Goal: Transaction & Acquisition: Download file/media

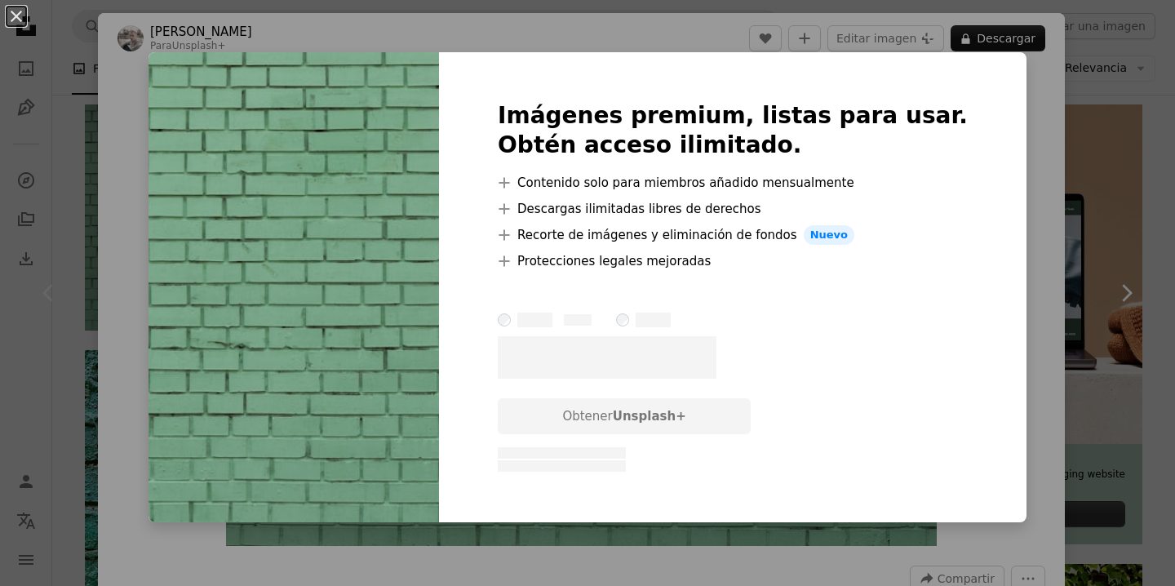
scroll to position [3, 0]
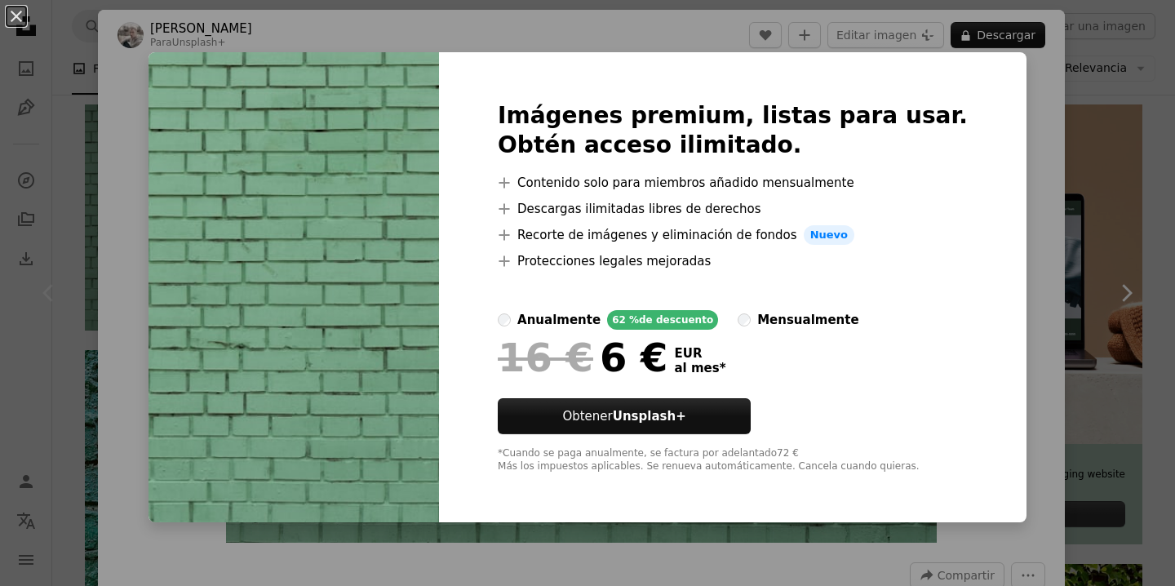
click at [1091, 178] on div "An X shape Imágenes premium, listas para usar. Obtén acceso ilimitado. A plus s…" at bounding box center [587, 293] width 1175 height 586
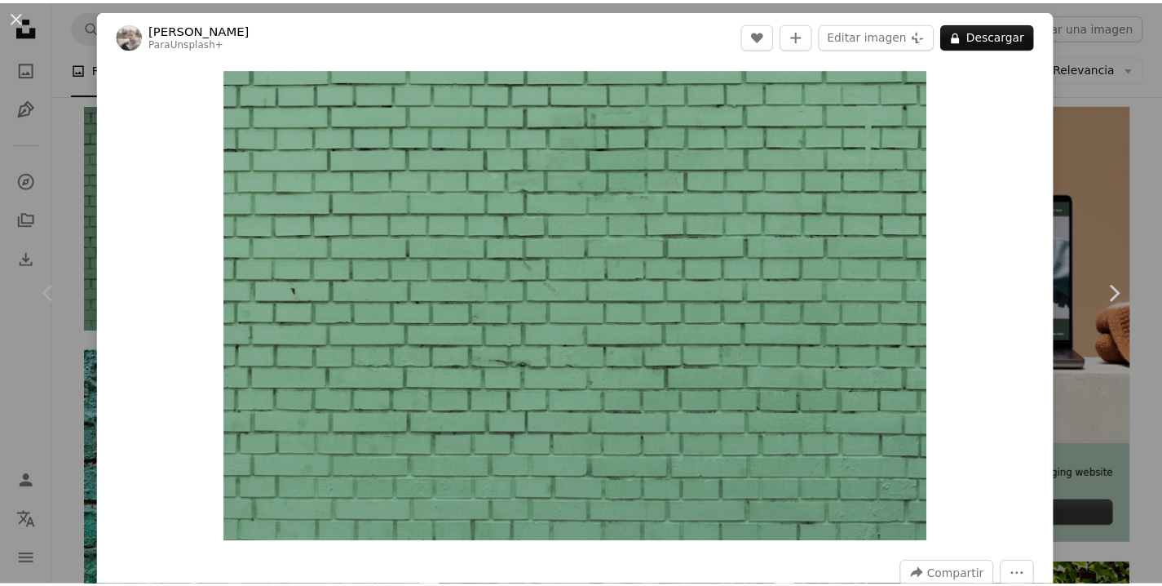
scroll to position [7, 0]
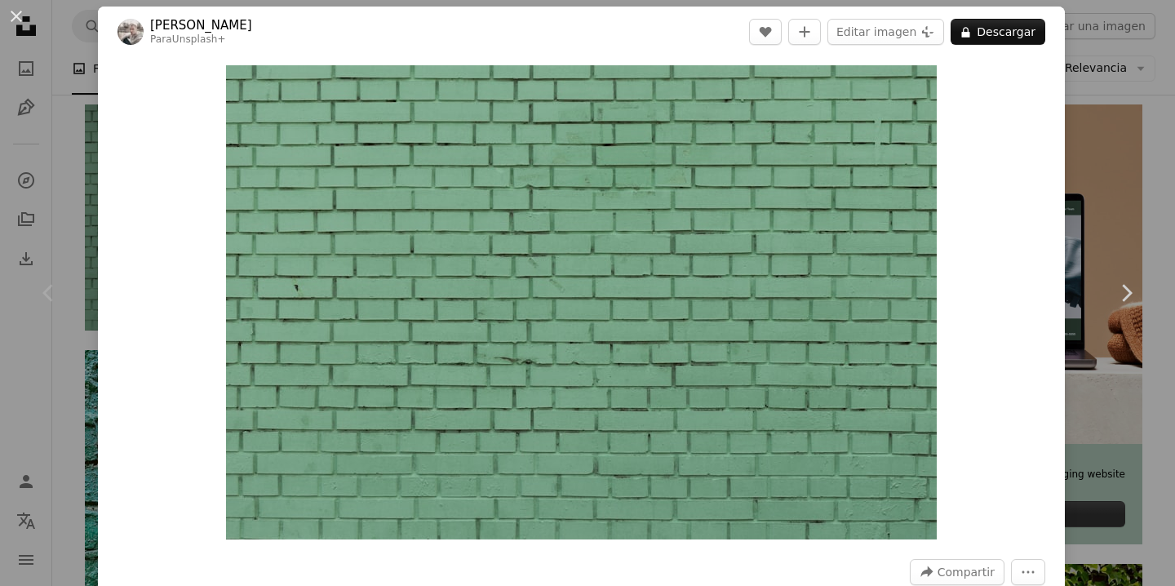
click at [1095, 173] on div "An X shape Chevron left Chevron right [PERSON_NAME] Para Unsplash+ A heart A pl…" at bounding box center [587, 293] width 1175 height 586
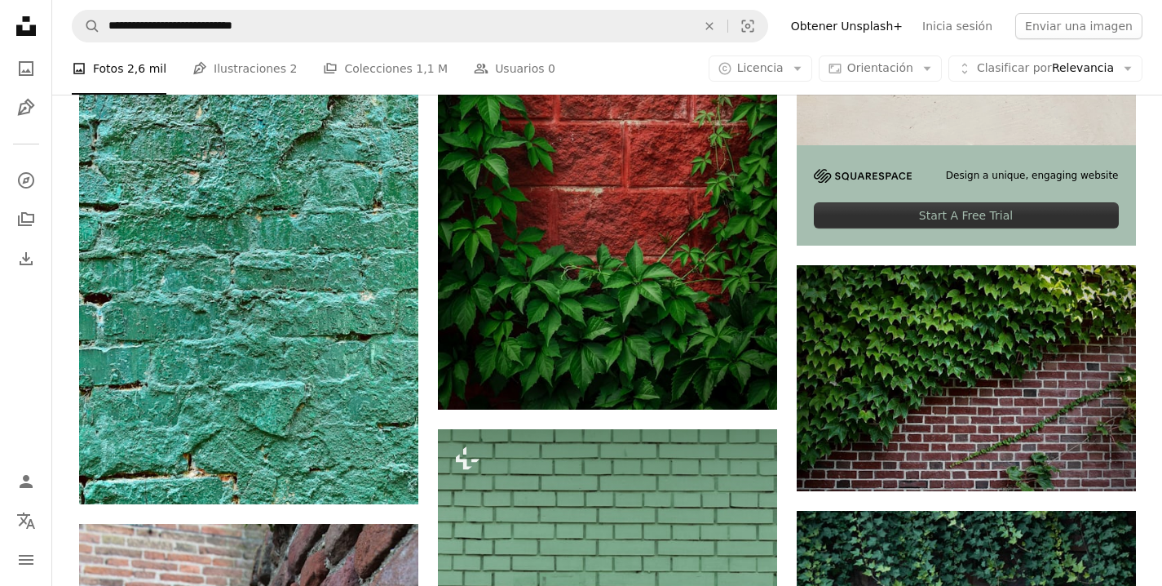
scroll to position [864, 0]
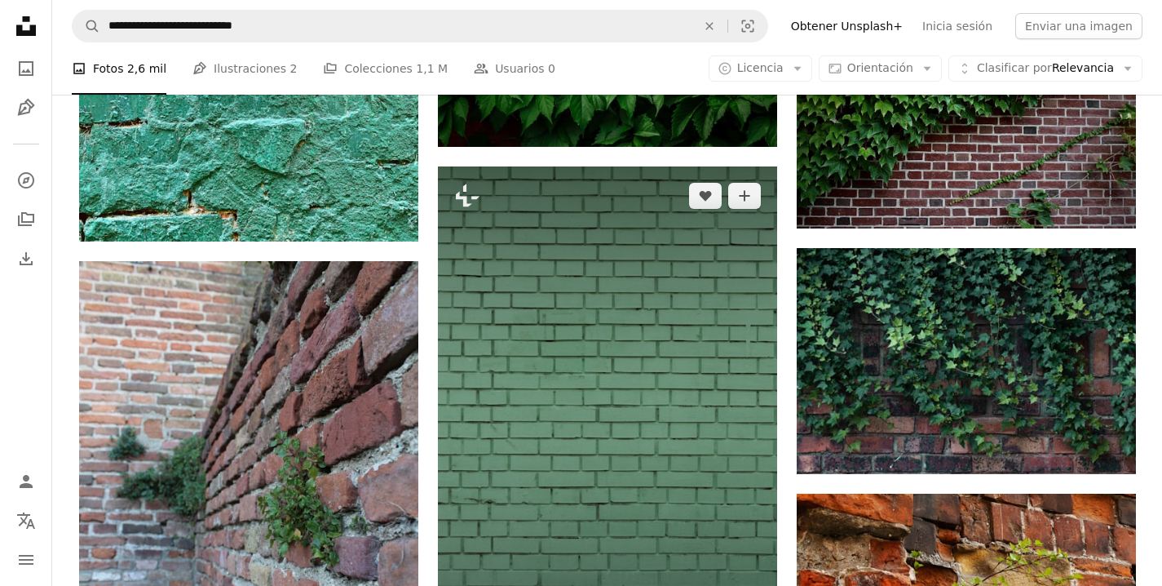
click at [720, 269] on img at bounding box center [607, 420] width 339 height 509
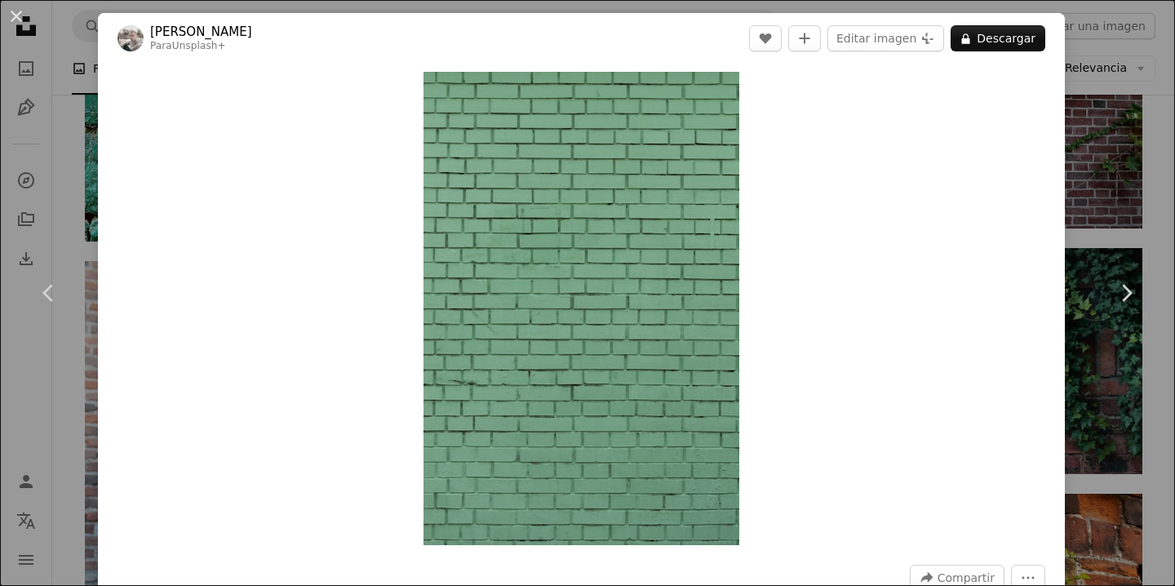
click at [1091, 49] on div "An X shape Chevron left Chevron right [PERSON_NAME] Para Unsplash+ A heart A pl…" at bounding box center [587, 293] width 1175 height 586
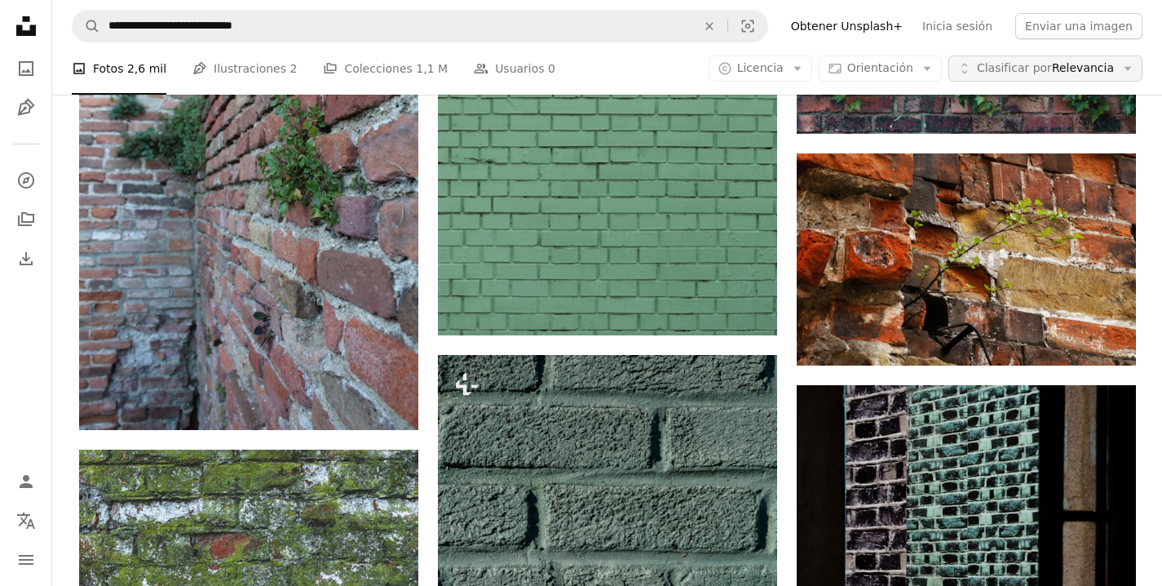
scroll to position [1718, 0]
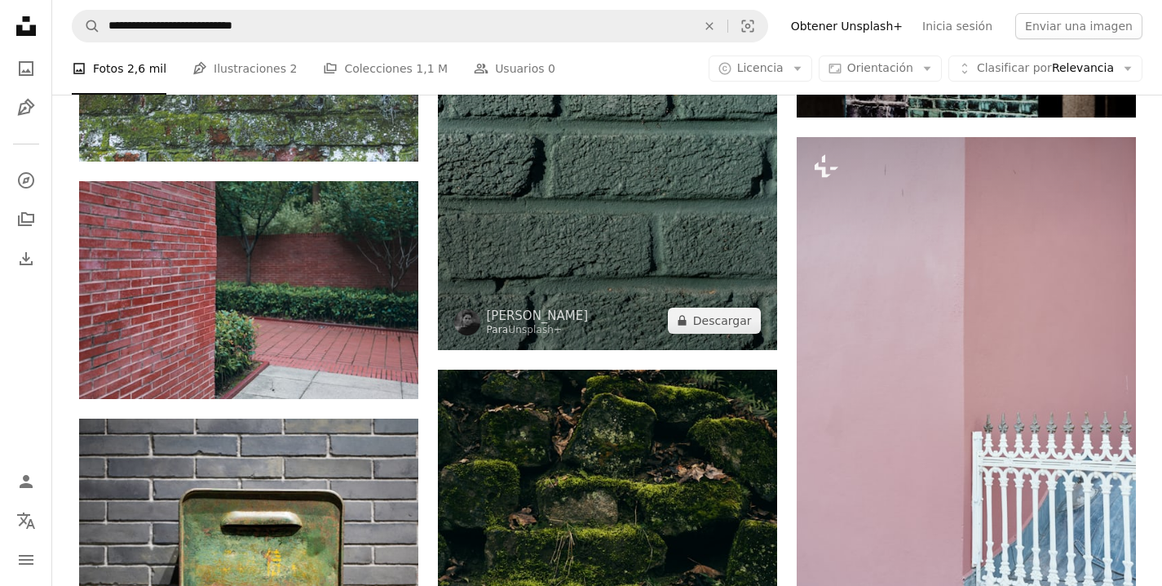
click at [692, 205] on img at bounding box center [607, 95] width 339 height 509
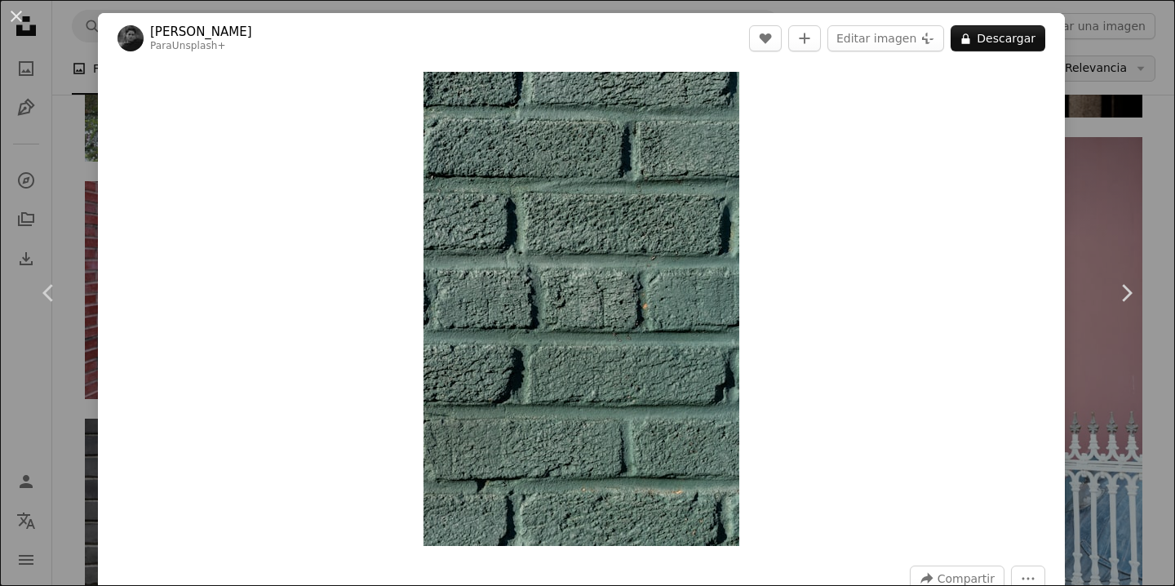
click at [1091, 76] on div "An X shape Chevron left Chevron right [PERSON_NAME] Para Unsplash+ A heart A pl…" at bounding box center [587, 293] width 1175 height 586
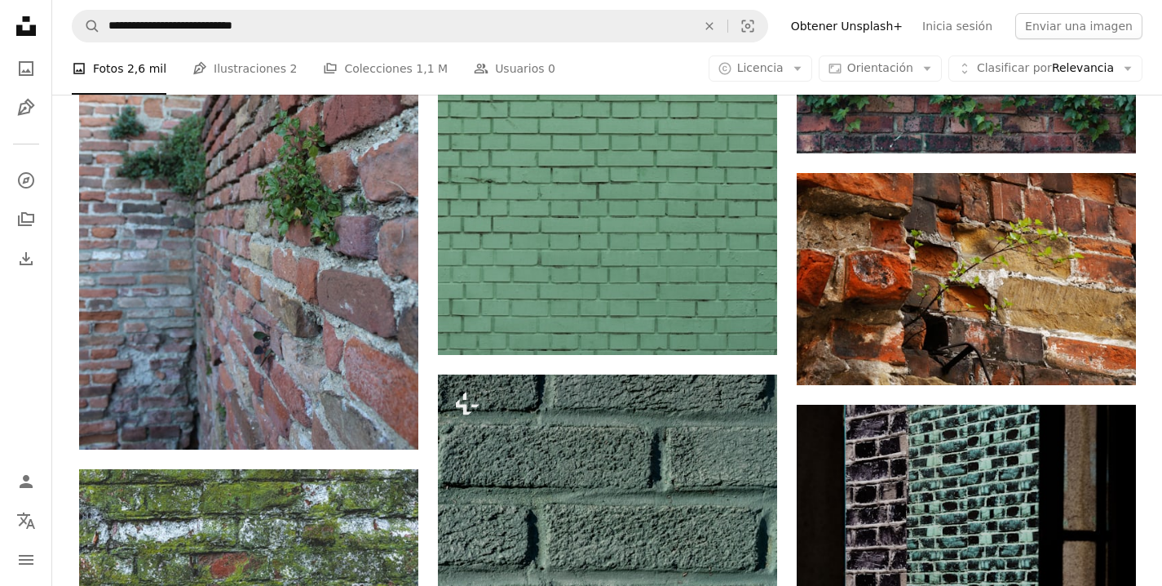
scroll to position [828, 0]
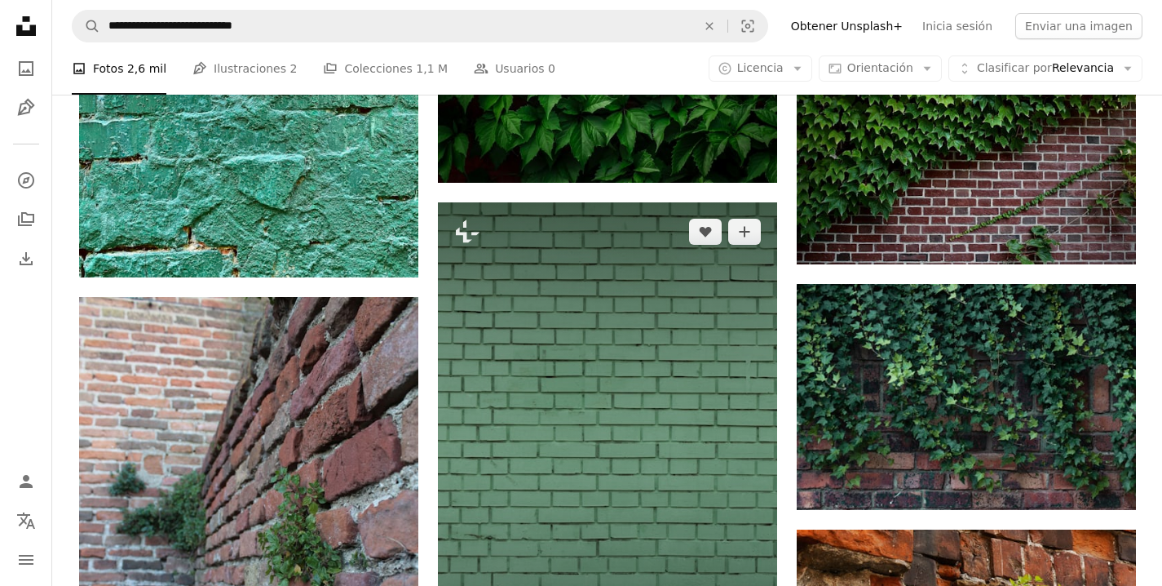
click at [656, 356] on img at bounding box center [607, 456] width 339 height 509
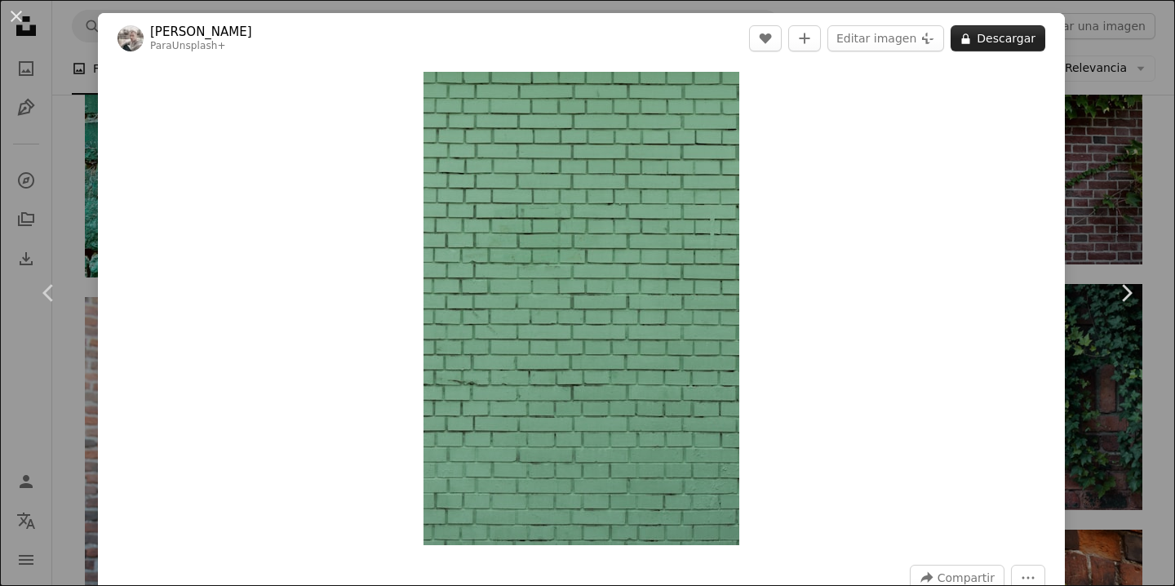
click at [1010, 33] on button "A lock Descargar" at bounding box center [997, 38] width 95 height 26
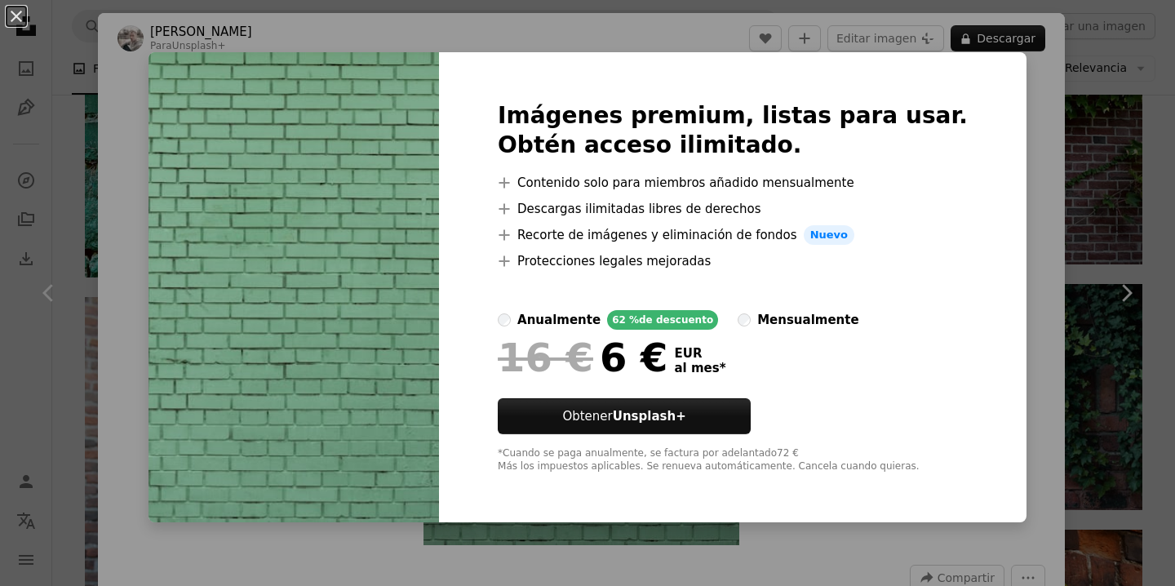
drag, startPoint x: 1075, startPoint y: 141, endPoint x: 1080, endPoint y: 75, distance: 66.3
click at [1075, 140] on div "An X shape Imágenes premium, listas para usar. Obtén acceso ilimitado. A plus s…" at bounding box center [587, 293] width 1175 height 586
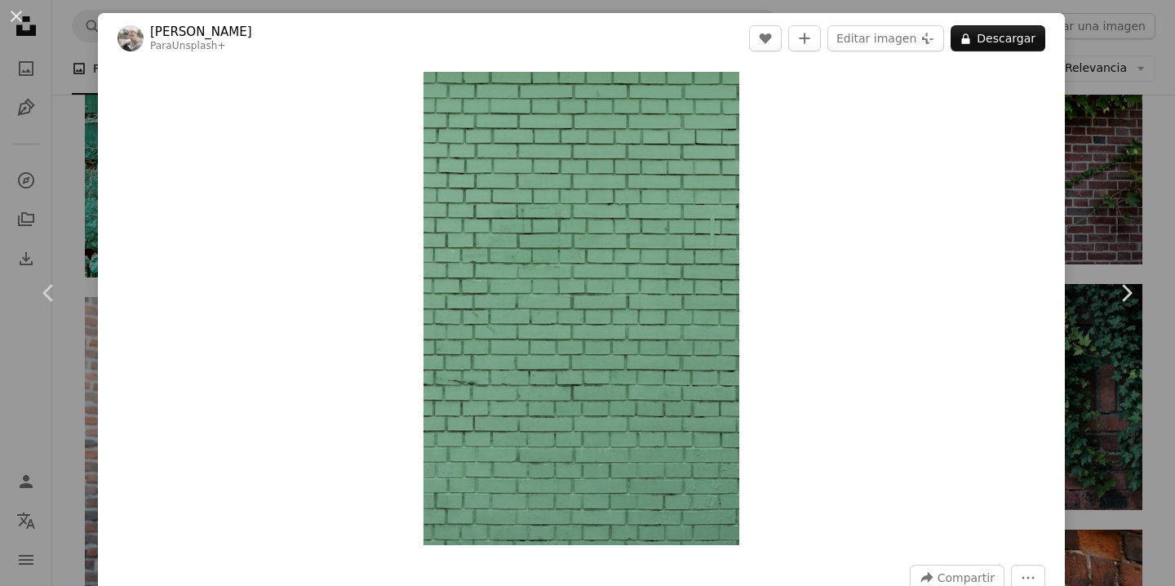
click at [1099, 29] on div "An X shape Chevron left Chevron right [PERSON_NAME] Para Unsplash+ A heart A pl…" at bounding box center [587, 293] width 1175 height 586
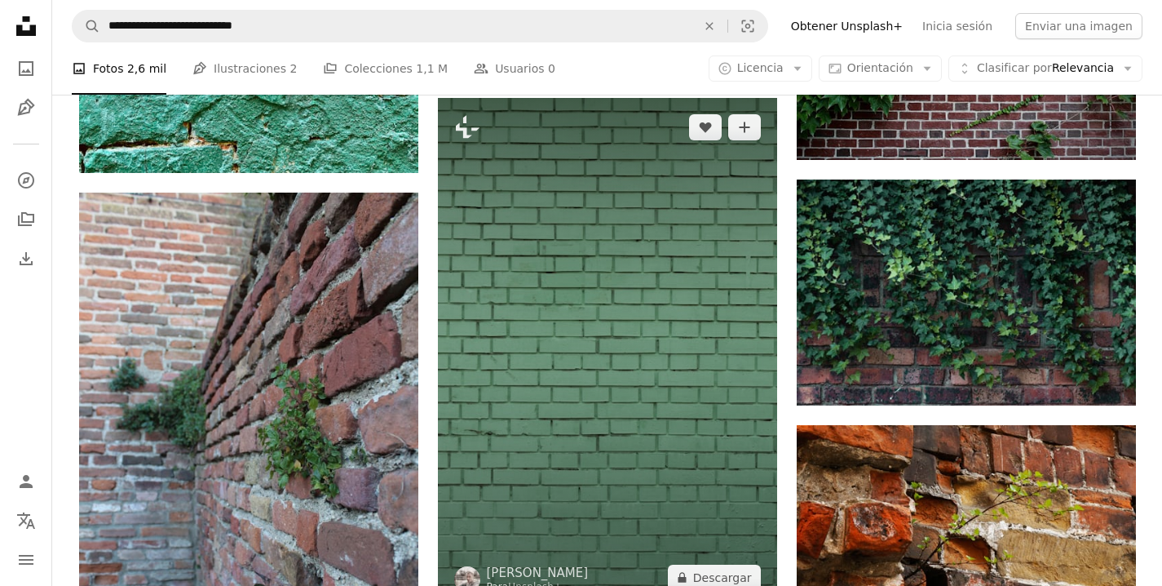
scroll to position [942, 0]
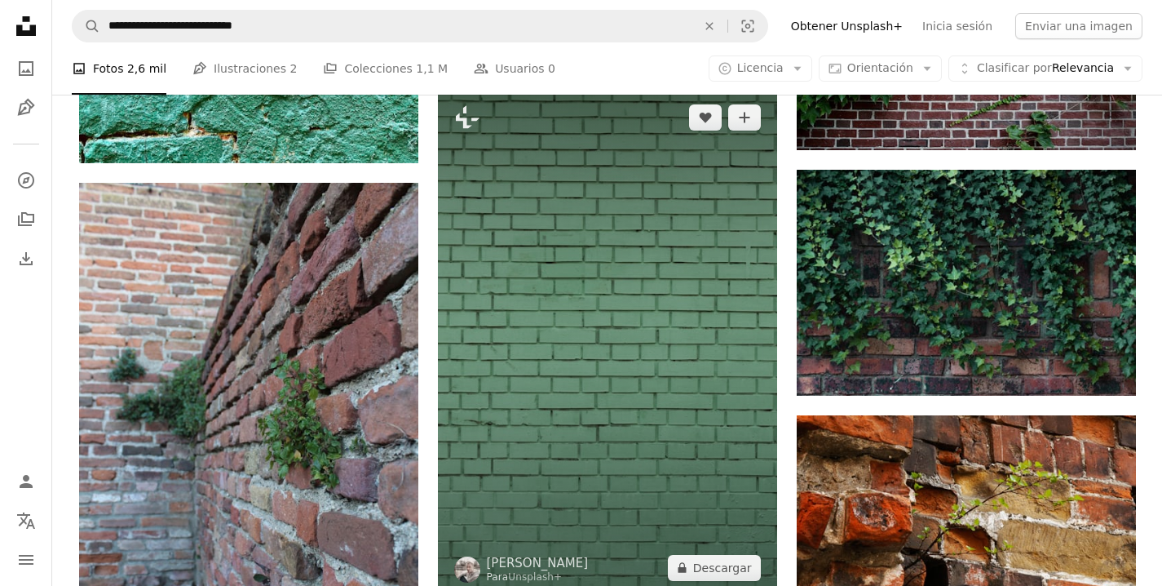
click at [678, 285] on img at bounding box center [607, 342] width 339 height 509
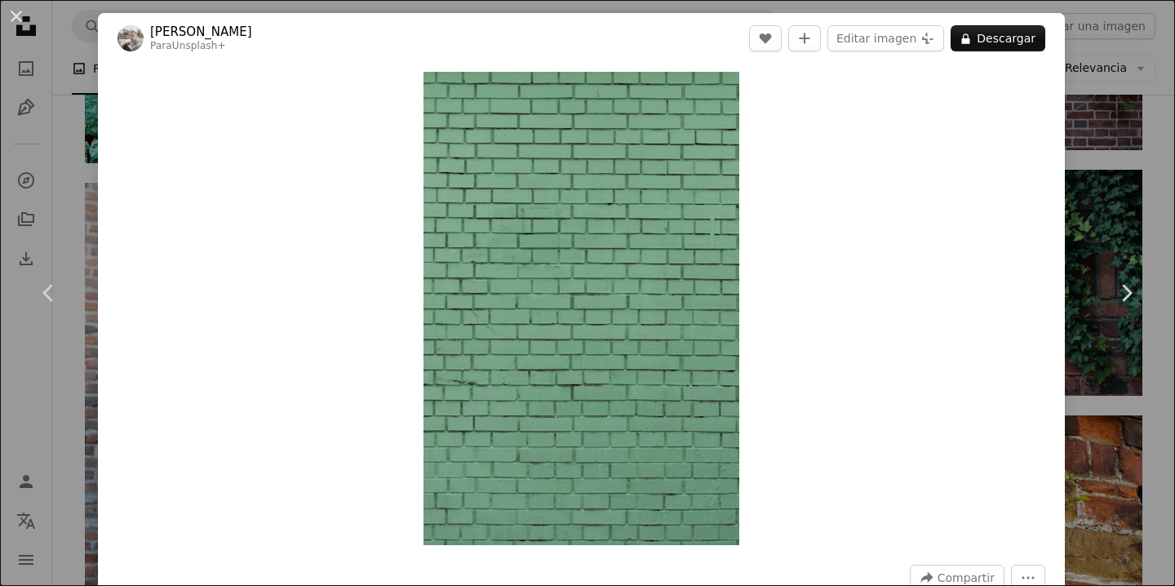
click at [1059, 46] on div "An X shape Chevron left Chevron right [PERSON_NAME] Para Unsplash+ A heart A pl…" at bounding box center [587, 293] width 1175 height 586
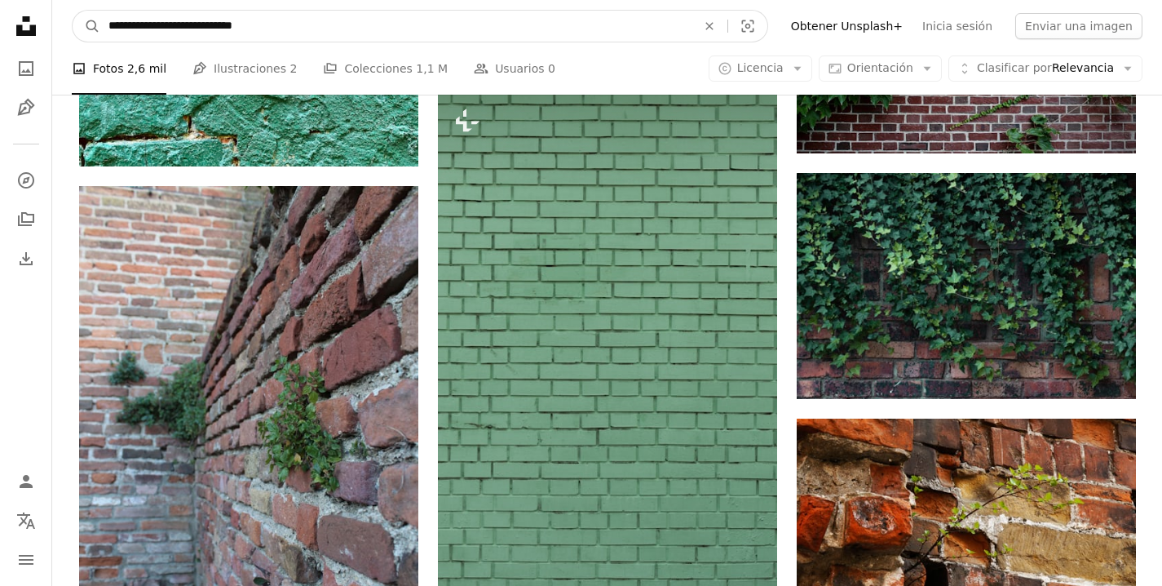
scroll to position [898, 0]
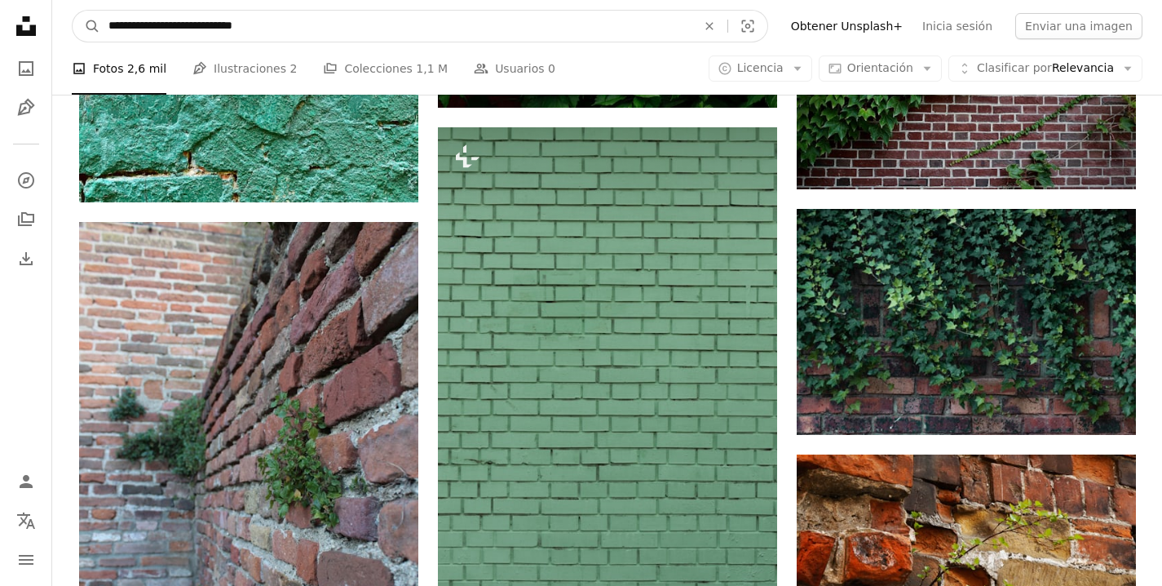
drag, startPoint x: 319, startPoint y: 25, endPoint x: 46, endPoint y: 3, distance: 274.2
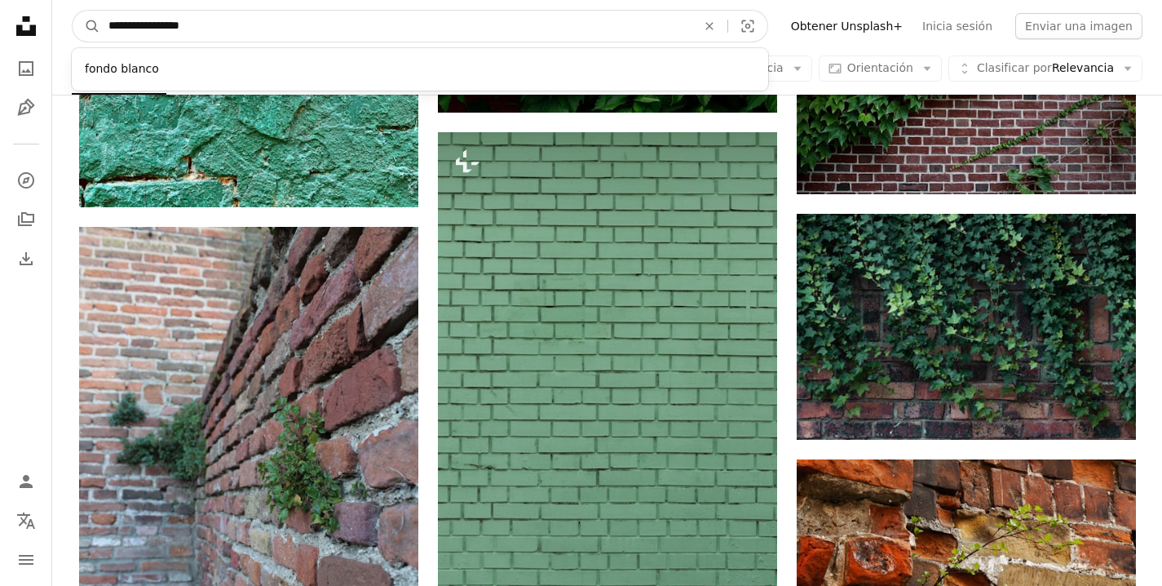
type input "**********"
click button "A magnifying glass" at bounding box center [87, 26] width 28 height 31
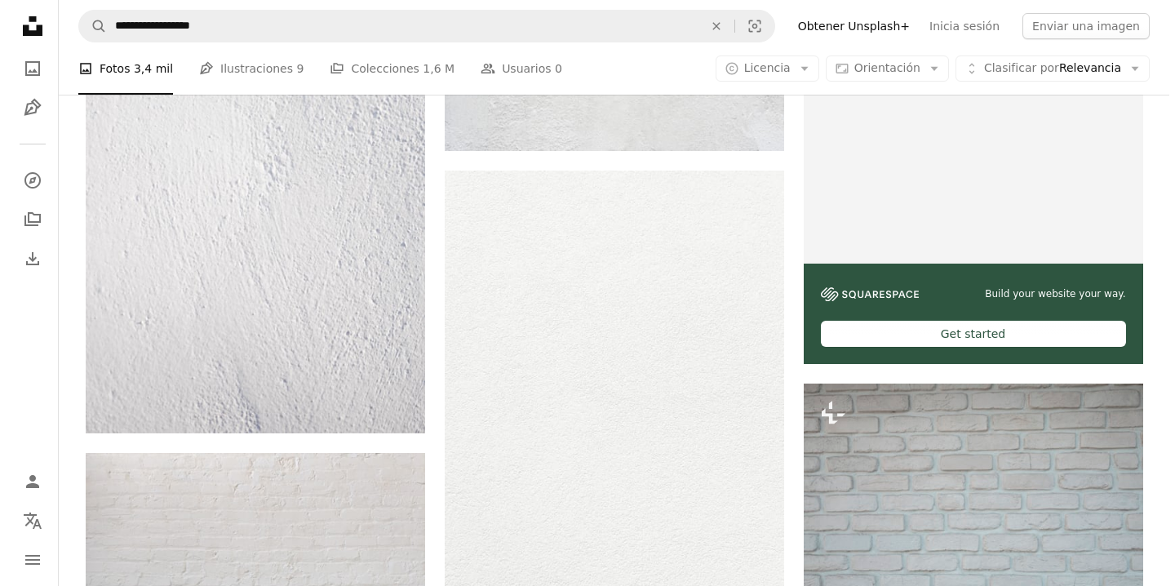
scroll to position [483, 0]
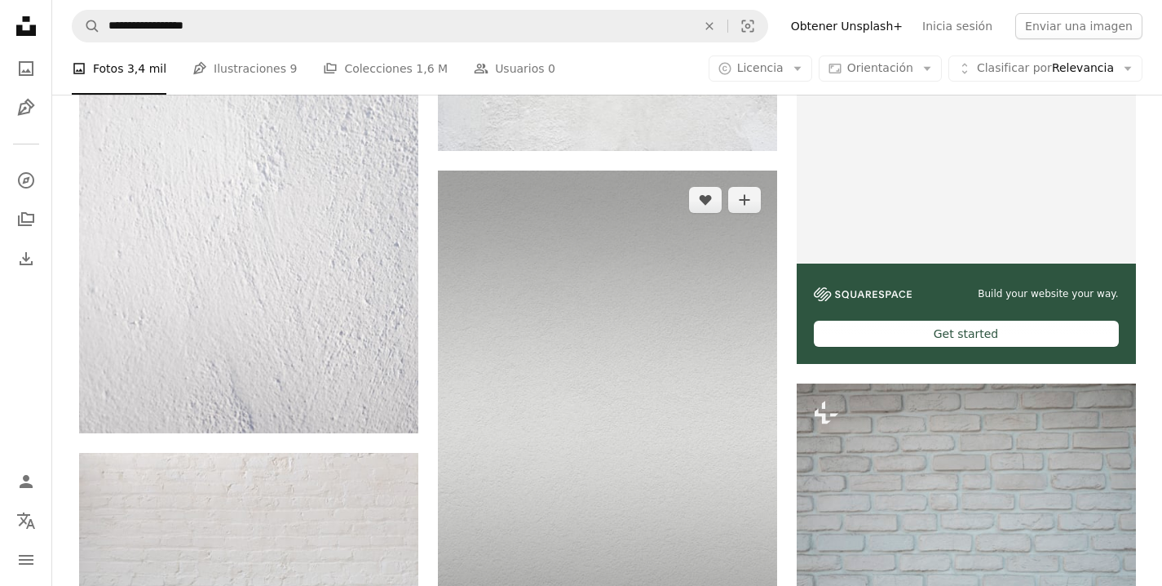
click at [604, 254] on img at bounding box center [607, 424] width 339 height 509
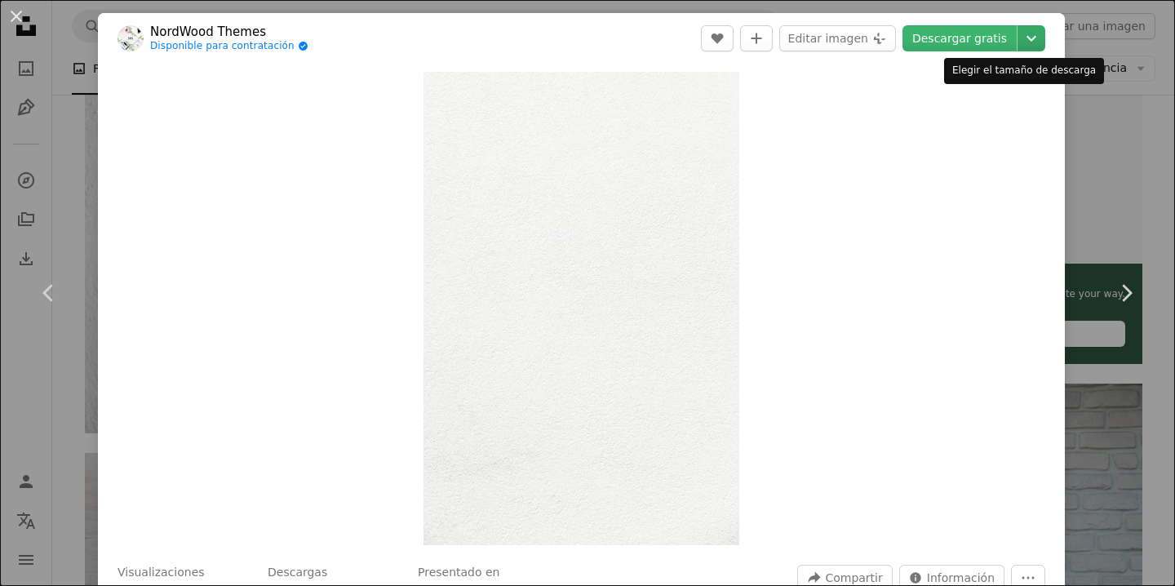
click at [1021, 46] on icon "Chevron down" at bounding box center [1031, 39] width 26 height 20
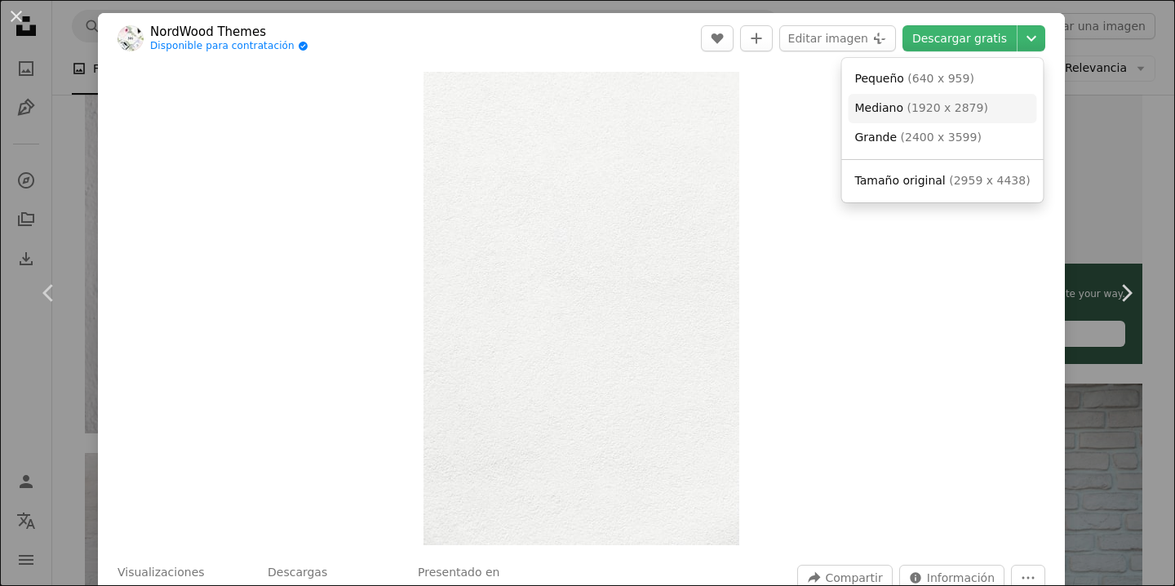
click at [961, 108] on span "( 1920 x 2879 )" at bounding box center [946, 107] width 81 height 13
